Goal: Use online tool/utility: Utilize a website feature to perform a specific function

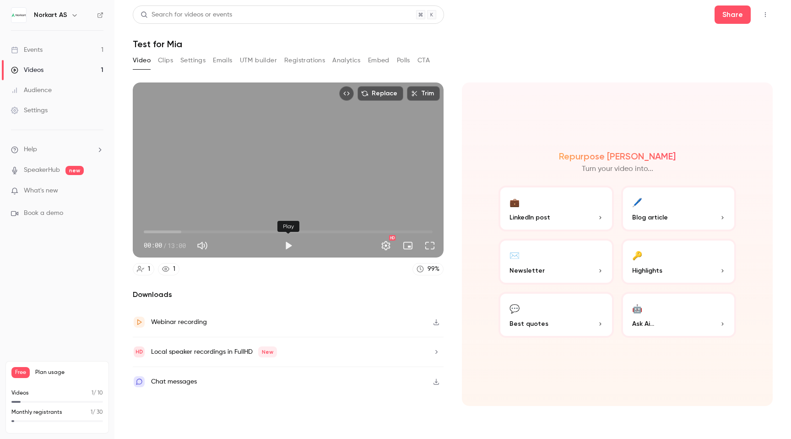
click at [289, 241] on button "Play" at bounding box center [288, 245] width 18 height 18
click at [202, 233] on span "00:01" at bounding box center [288, 231] width 289 height 15
click at [183, 231] on span "01:46" at bounding box center [288, 231] width 289 height 15
click at [277, 232] on span "01:47" at bounding box center [288, 231] width 289 height 15
click at [264, 229] on span "06:00" at bounding box center [288, 231] width 289 height 15
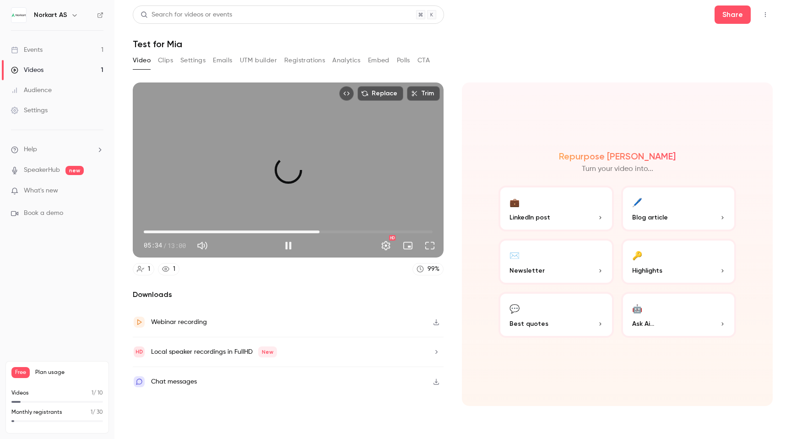
click at [320, 232] on span "07:55" at bounding box center [288, 231] width 289 height 15
click at [351, 229] on span "09:20" at bounding box center [288, 231] width 289 height 15
type input "*****"
click at [426, 94] on button "Trim" at bounding box center [423, 93] width 33 height 15
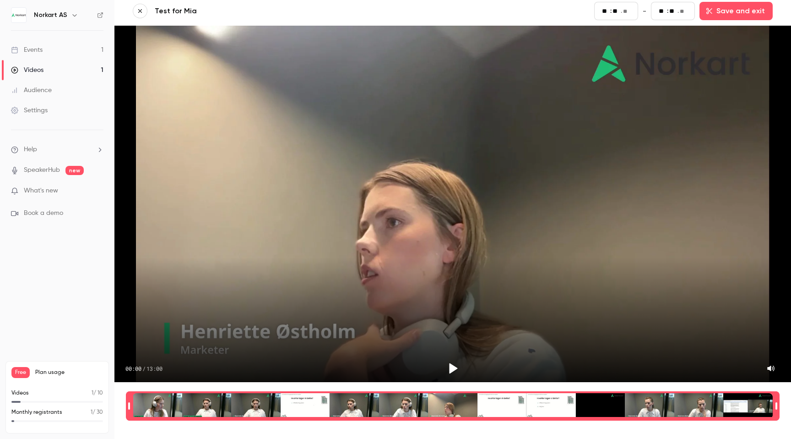
scroll to position [2, 0]
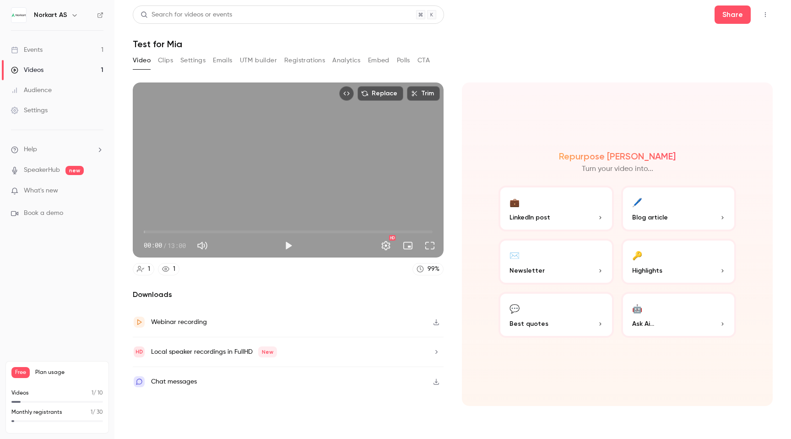
click at [170, 60] on button "Clips" at bounding box center [165, 60] width 15 height 15
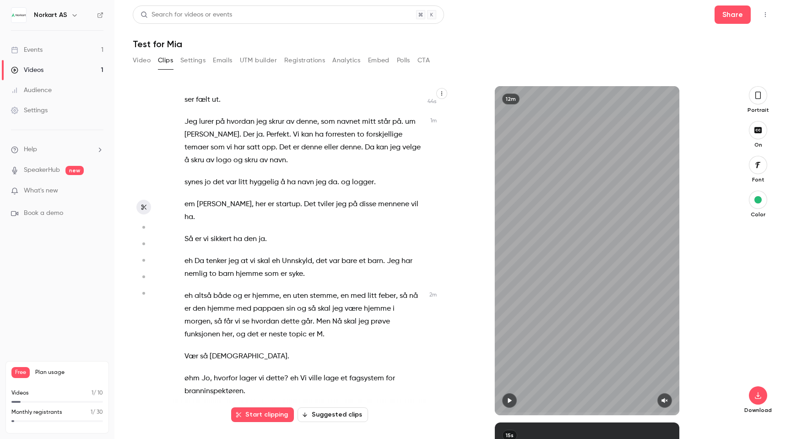
scroll to position [233, 0]
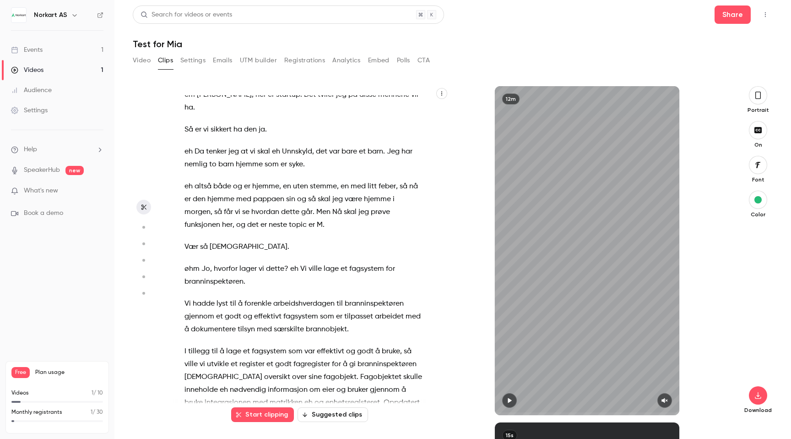
click at [338, 412] on button "Suggested clips" at bounding box center [333, 414] width 71 height 15
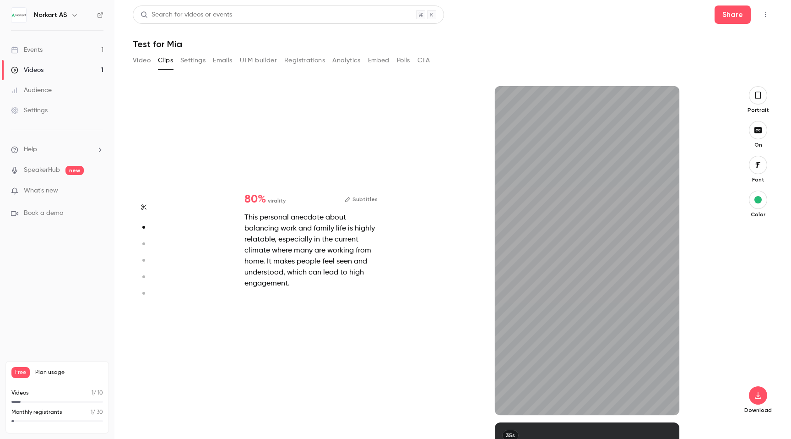
scroll to position [336, 0]
type input "****"
